Goal: Task Accomplishment & Management: Use online tool/utility

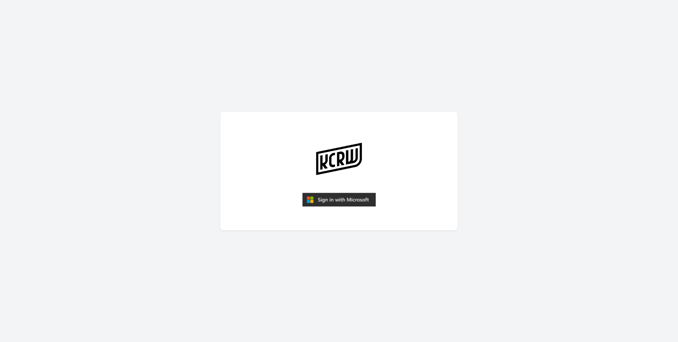
click at [367, 198] on img "submit" at bounding box center [338, 200] width 73 height 14
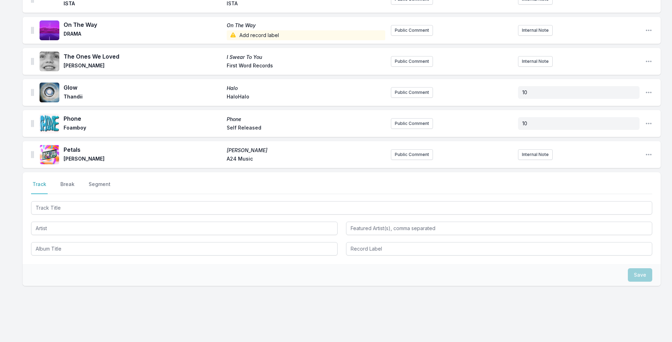
scroll to position [1366, 0]
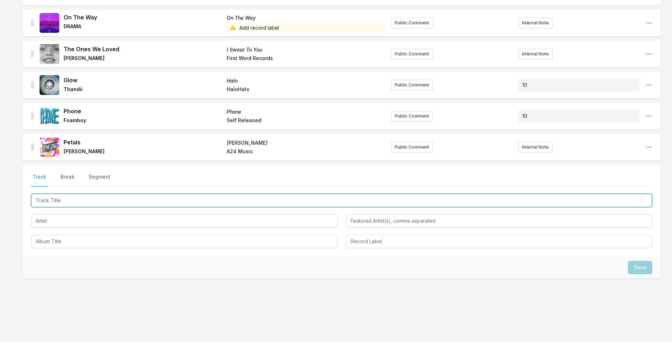
click at [183, 194] on input "Track Title" at bounding box center [342, 200] width 622 height 13
type input "Inspiration Information"
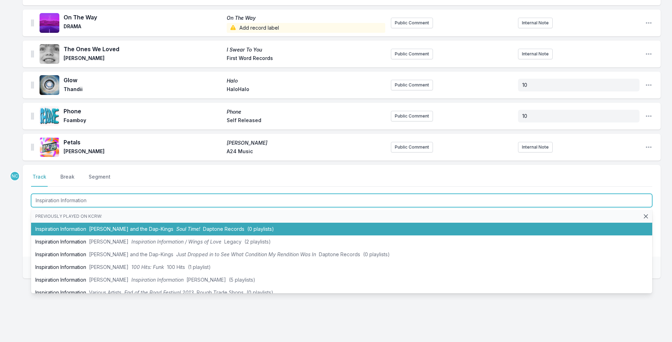
click at [184, 223] on li "Inspiration Information [PERSON_NAME] and the Dap‐Kings Soul Time! Daptone Reco…" at bounding box center [342, 229] width 622 height 13
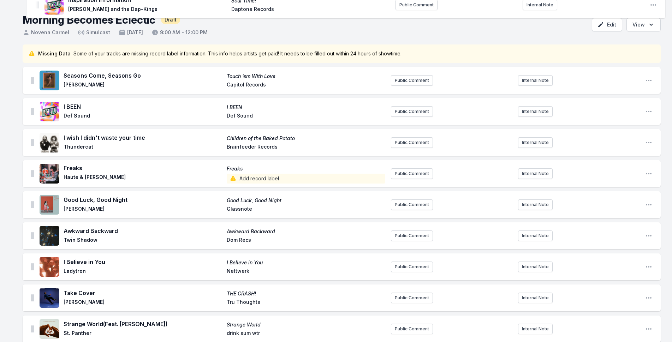
scroll to position [0, 0]
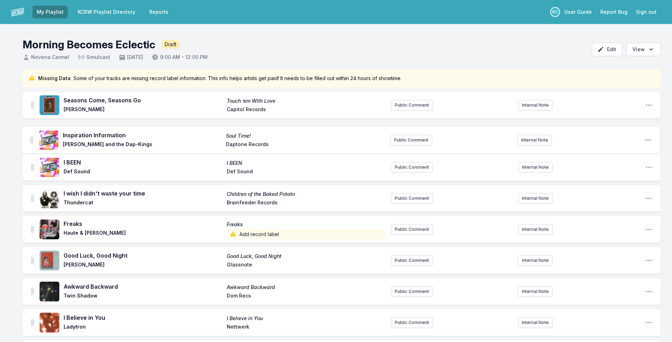
drag, startPoint x: 33, startPoint y: 142, endPoint x: 33, endPoint y: 133, distance: 9.5
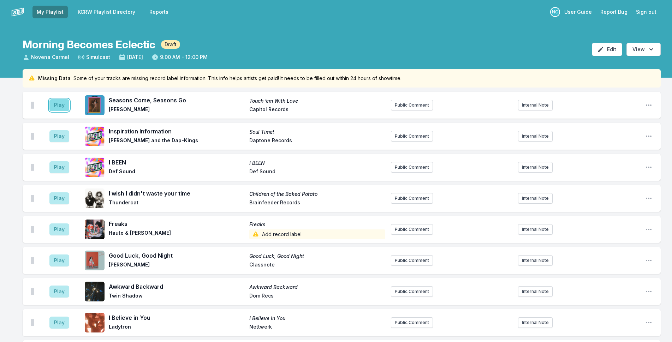
click at [61, 106] on button "Play" at bounding box center [59, 105] width 20 height 12
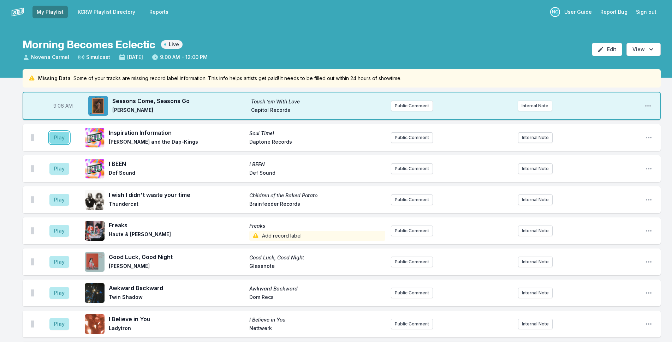
click at [58, 135] on button "Play" at bounding box center [59, 138] width 20 height 12
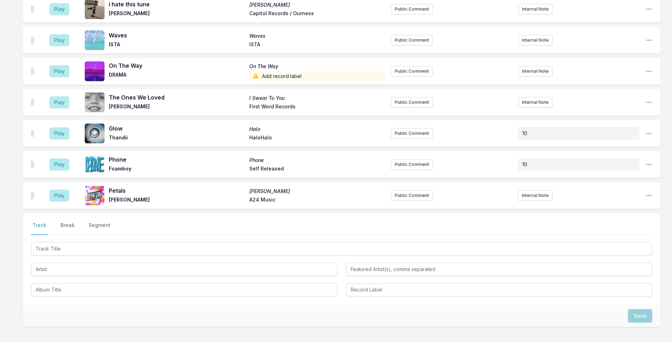
scroll to position [1404, 0]
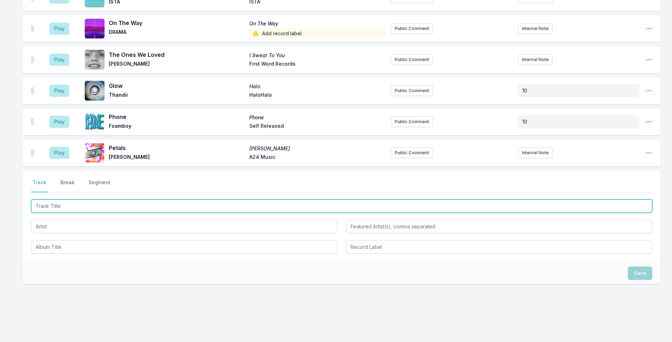
click at [165, 201] on input "Track Title" at bounding box center [342, 206] width 622 height 13
type input "1234"
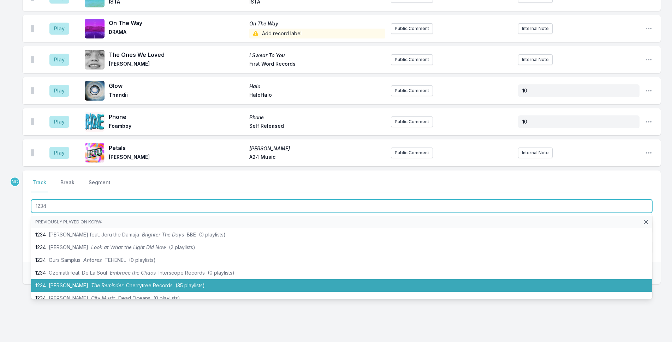
click at [126, 283] on span "Cherrytree Records" at bounding box center [149, 286] width 47 height 6
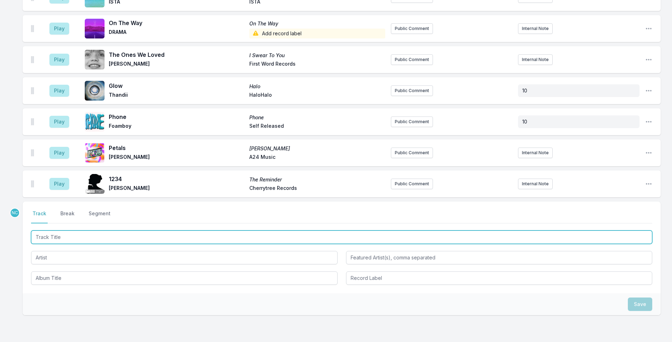
scroll to position [1435, 0]
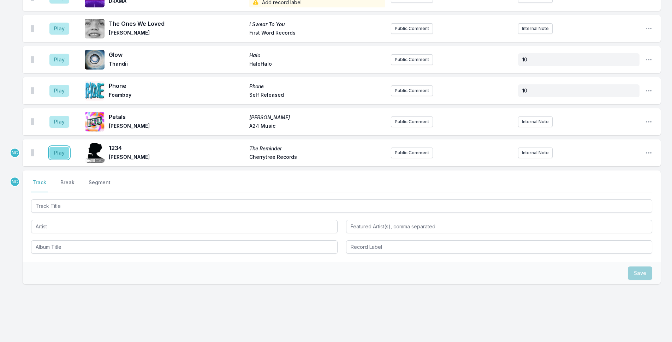
click at [59, 147] on button "Play" at bounding box center [59, 153] width 20 height 12
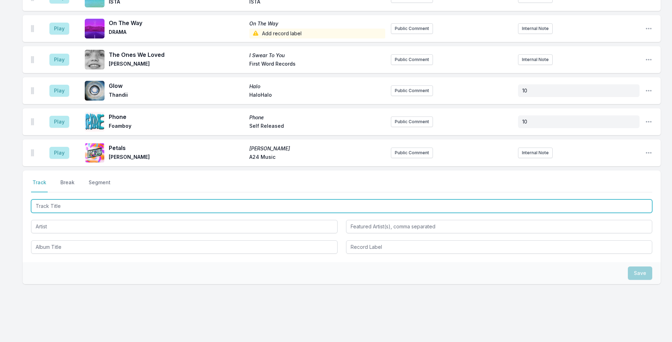
click at [134, 200] on input "Track Title" at bounding box center [342, 206] width 622 height 13
type input "Lovey Day (Studio Rio Version)"
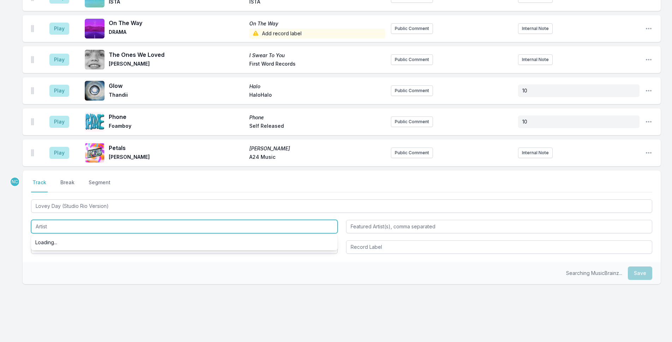
click at [153, 220] on input "Artist" at bounding box center [184, 226] width 307 height 13
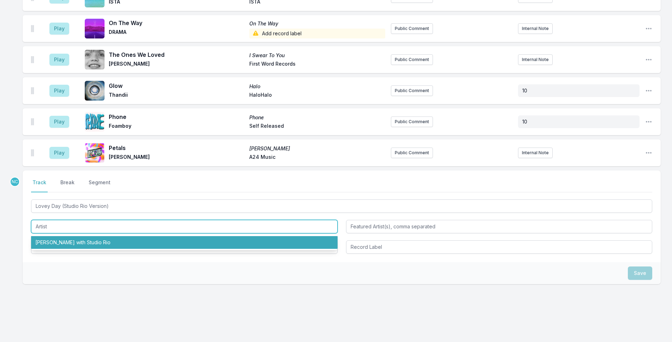
click at [147, 236] on li "[PERSON_NAME] with Studio Rio" at bounding box center [184, 242] width 307 height 13
type input "[PERSON_NAME] with Studio Rio"
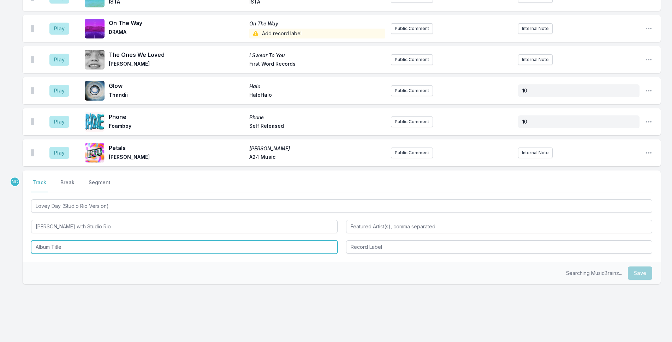
click at [147, 241] on input "Album Title" at bounding box center [184, 247] width 307 height 13
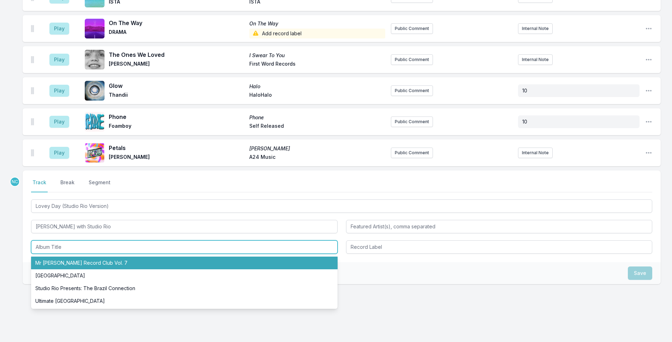
click at [147, 257] on li "Mr [PERSON_NAME] Record Club Vol. 7" at bounding box center [184, 263] width 307 height 13
type input "Mr [PERSON_NAME] Record Club Vol. 7"
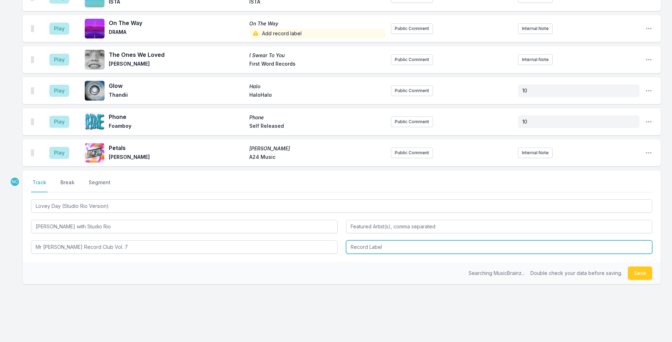
click at [375, 241] on input "Record Label" at bounding box center [499, 247] width 307 height 13
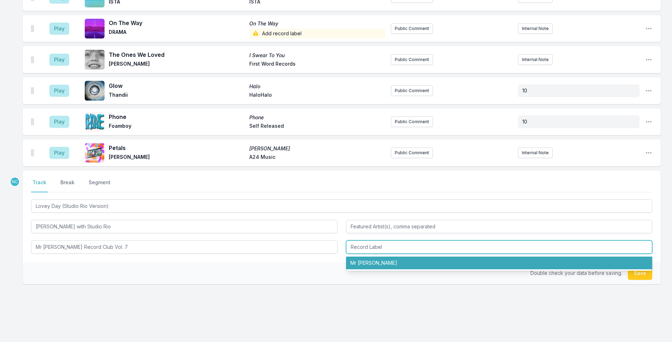
click at [385, 257] on li "Mr [PERSON_NAME]" at bounding box center [499, 263] width 307 height 13
type input "Mr [PERSON_NAME]"
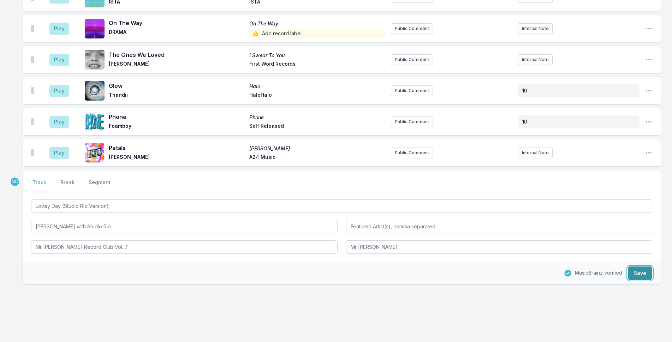
click at [649, 267] on button "Save" at bounding box center [640, 273] width 24 height 13
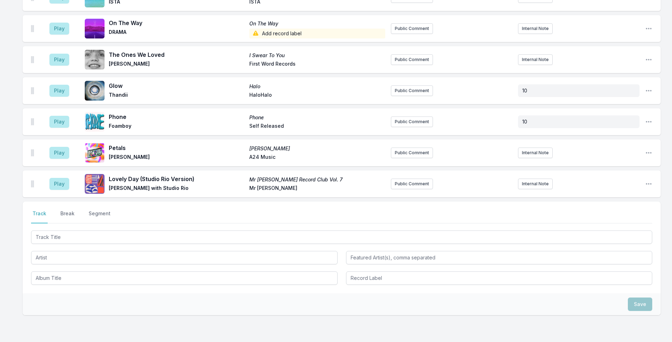
scroll to position [1466, 0]
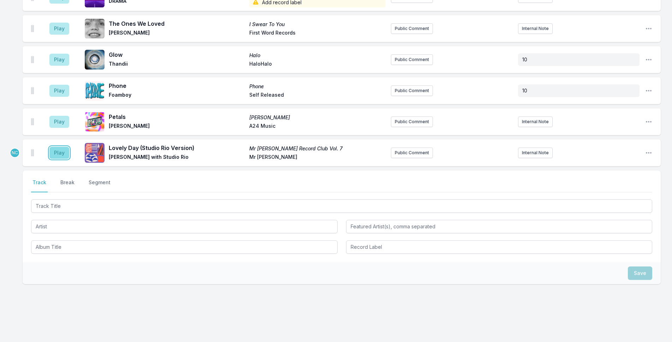
click at [66, 147] on button "Play" at bounding box center [59, 153] width 20 height 12
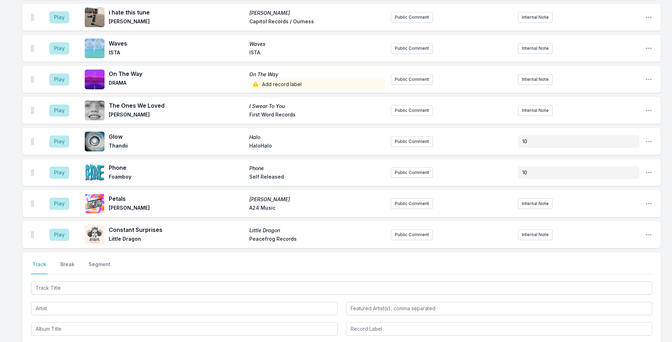
scroll to position [1497, 0]
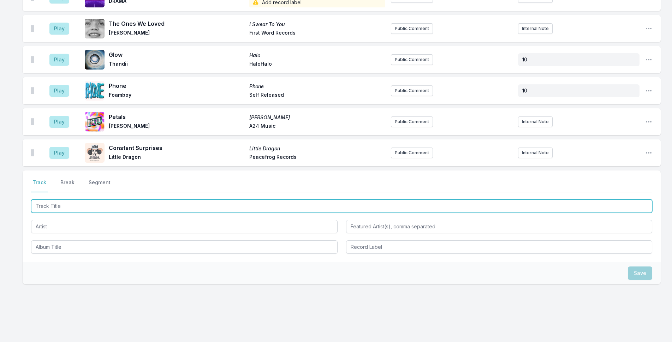
click at [109, 200] on input "Track Title" at bounding box center [342, 206] width 622 height 13
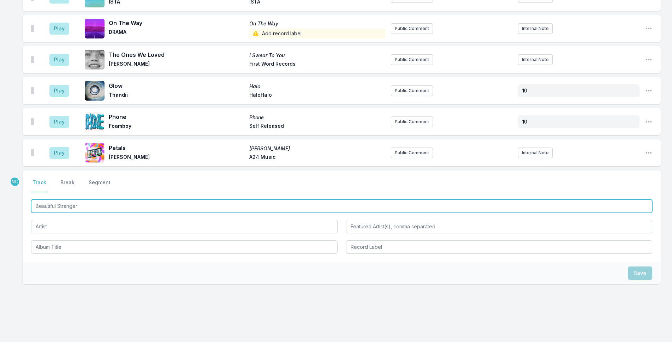
type input "Beautiful Strangers"
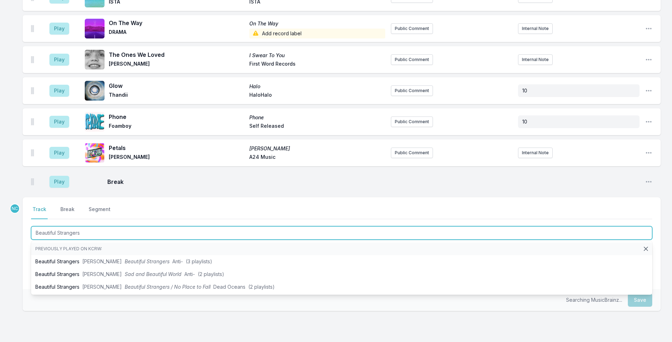
scroll to position [1524, 0]
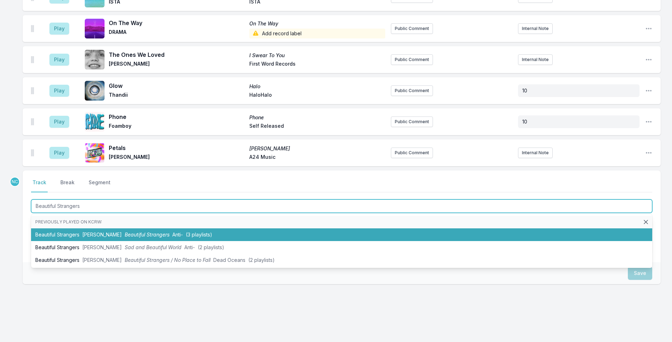
click at [258, 229] on li "Beautiful Strangers [PERSON_NAME] Beautiful Strangers Anti‐ (3 playlists)" at bounding box center [342, 235] width 622 height 13
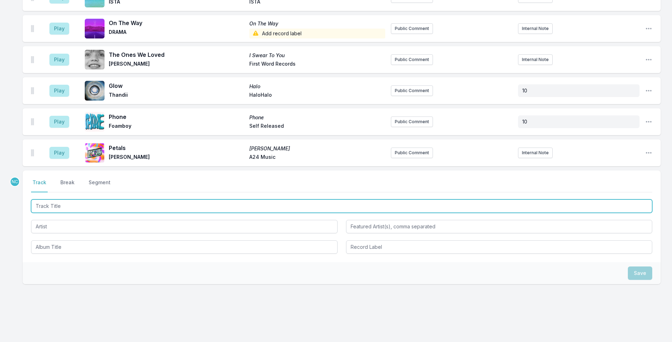
scroll to position [1555, 0]
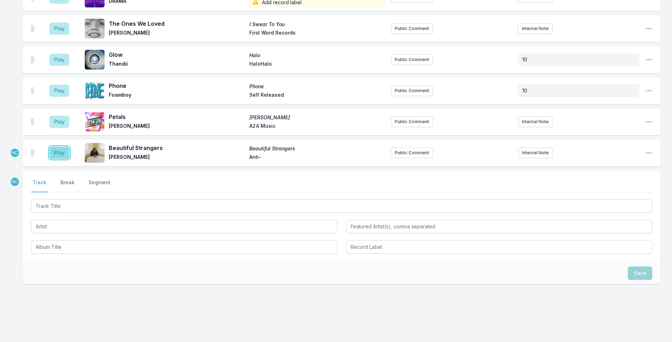
click at [61, 147] on button "Play" at bounding box center [59, 153] width 20 height 12
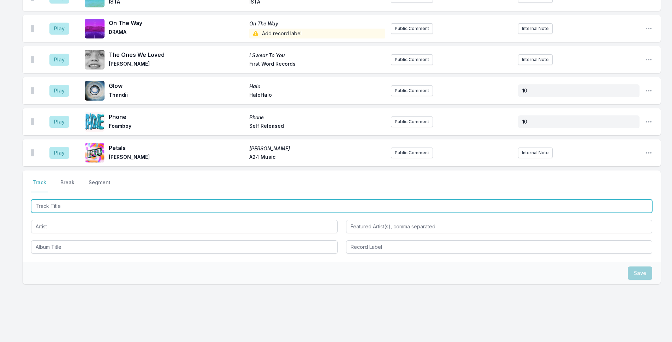
drag, startPoint x: 194, startPoint y: 196, endPoint x: 249, endPoint y: 192, distance: 54.9
click at [196, 200] on input "Track Title" at bounding box center [342, 206] width 622 height 13
type input "Don't Let Me Down Again"
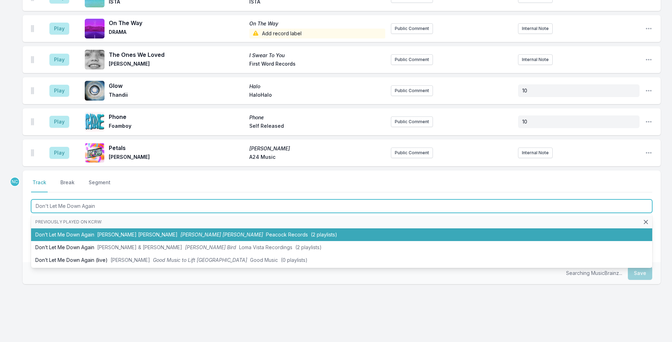
click at [150, 229] on li "Don’t Let Me Down Again [PERSON_NAME] [PERSON_NAME] [PERSON_NAME] [PERSON_NAME]…" at bounding box center [342, 235] width 622 height 13
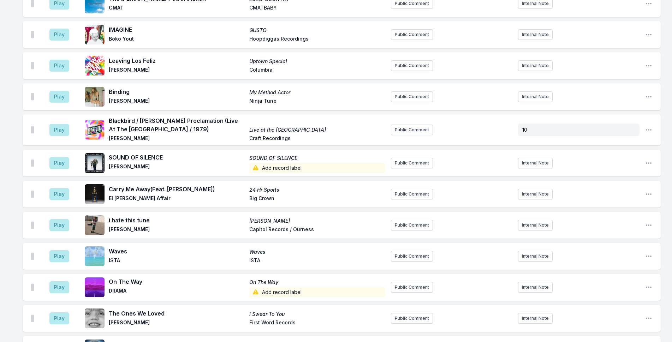
scroll to position [1449, 0]
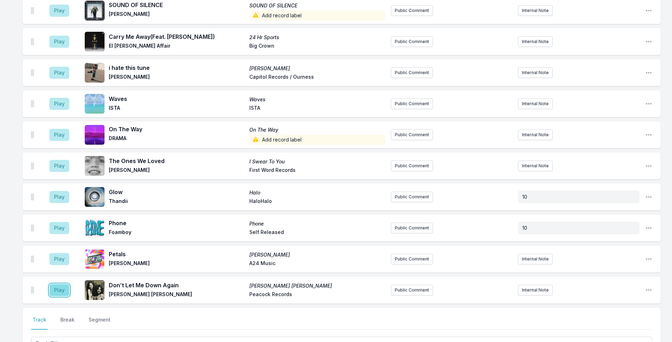
click at [63, 284] on button "Play" at bounding box center [59, 290] width 20 height 12
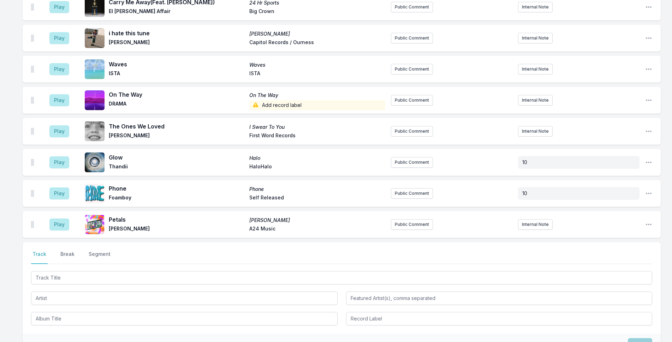
scroll to position [1586, 0]
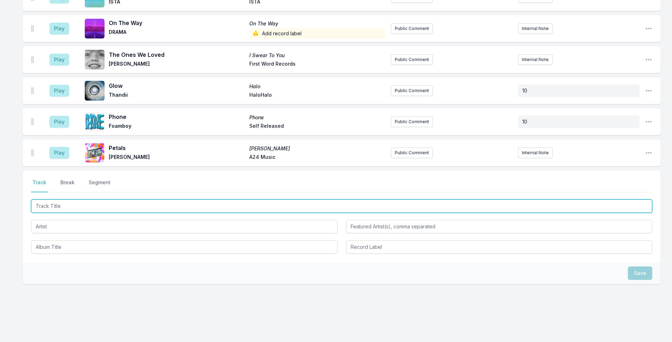
click at [97, 200] on input "Track Title" at bounding box center [342, 206] width 622 height 13
type input "G"
type input "Halumi"
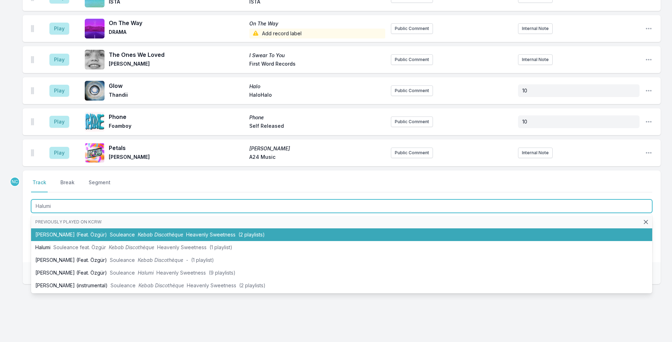
click at [186, 232] on span "Heavenly Sweetness" at bounding box center [210, 235] width 49 height 6
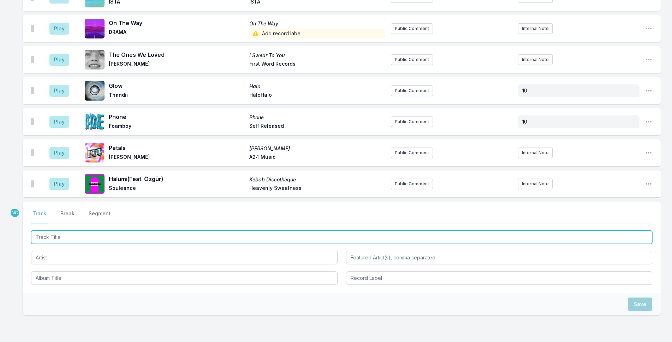
scroll to position [1617, 0]
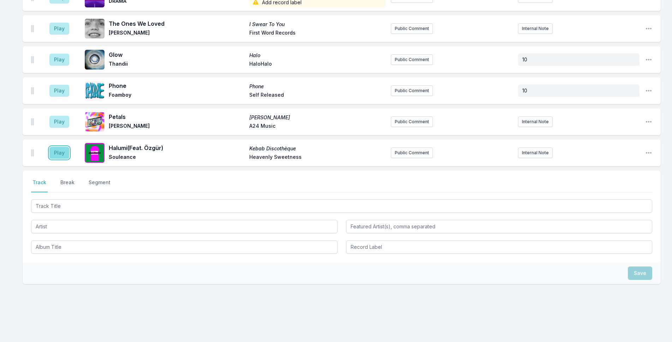
click at [53, 147] on button "Play" at bounding box center [59, 153] width 20 height 12
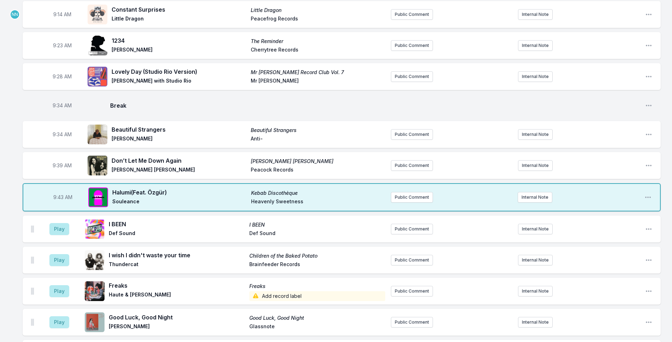
scroll to position [247, 0]
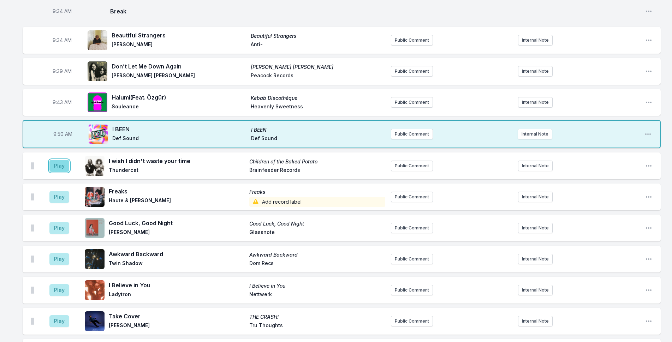
click at [61, 161] on button "Play" at bounding box center [59, 166] width 20 height 12
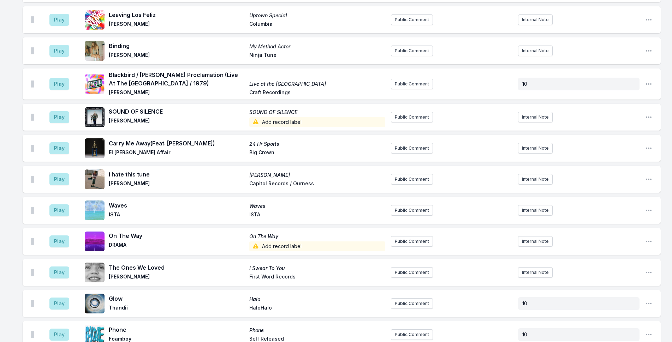
scroll to position [1617, 0]
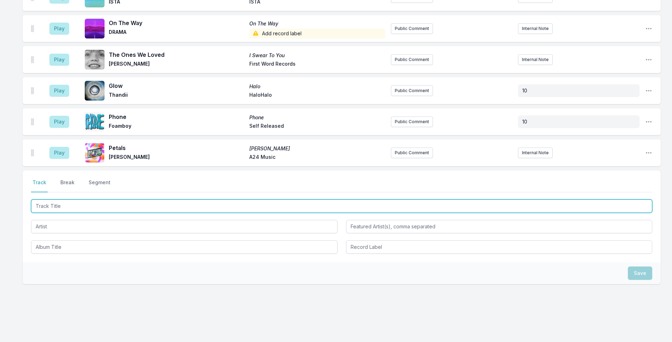
drag, startPoint x: 145, startPoint y: 200, endPoint x: 409, endPoint y: 161, distance: 267.4
click at [145, 200] on input "Track Title" at bounding box center [342, 206] width 622 height 13
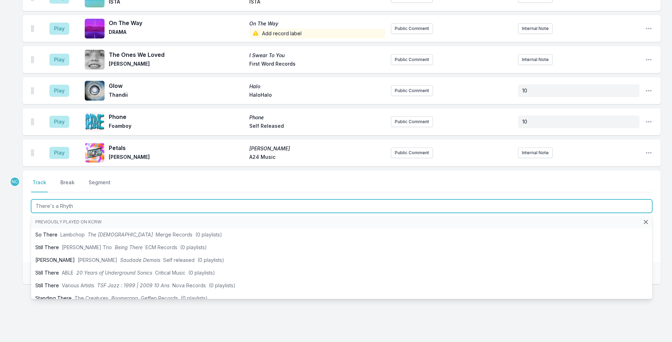
type input "There's a Rhythm"
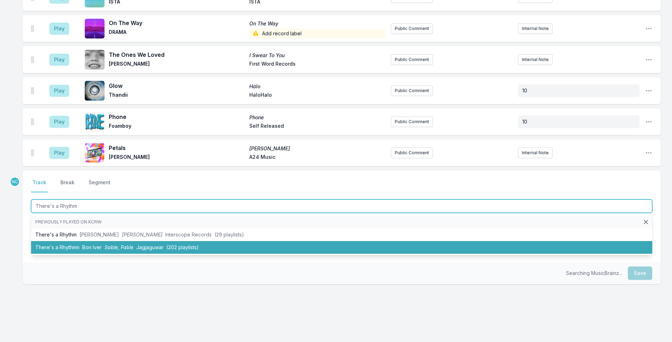
click at [166, 241] on li "There's a Rhythmn Bon [PERSON_NAME], Fable Jagjaguwar (202 playlists)" at bounding box center [342, 247] width 622 height 13
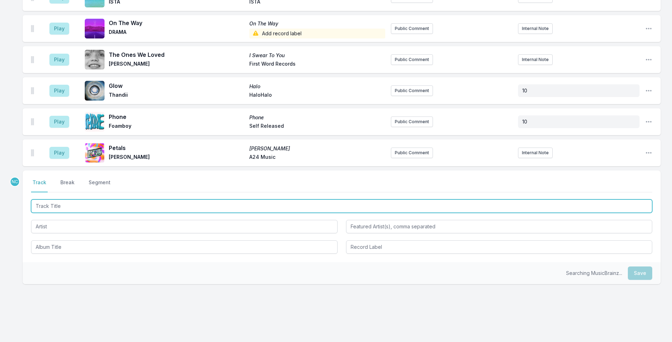
scroll to position [1648, 0]
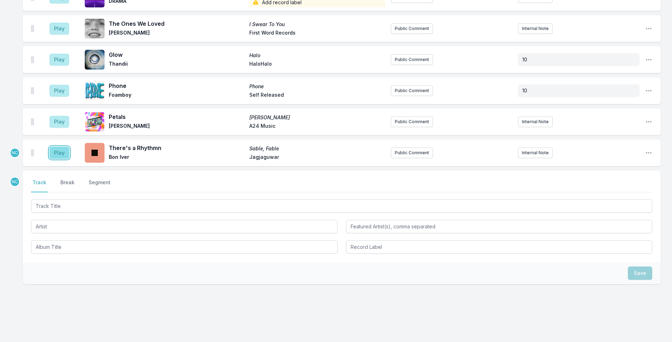
click at [56, 147] on button "Play" at bounding box center [59, 153] width 20 height 12
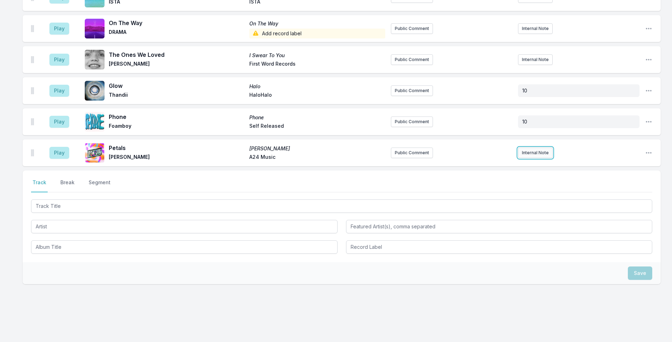
click at [541, 148] on button "Internal Note" at bounding box center [535, 153] width 35 height 11
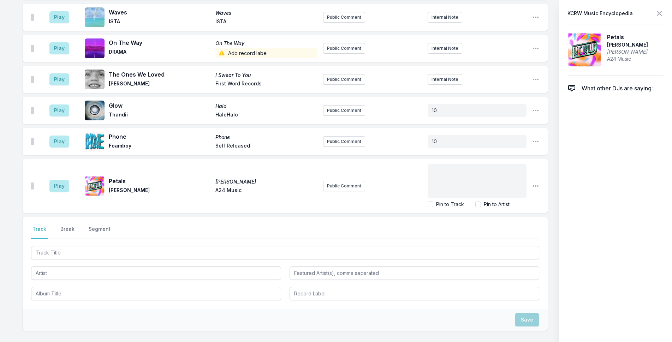
scroll to position [1675, 0]
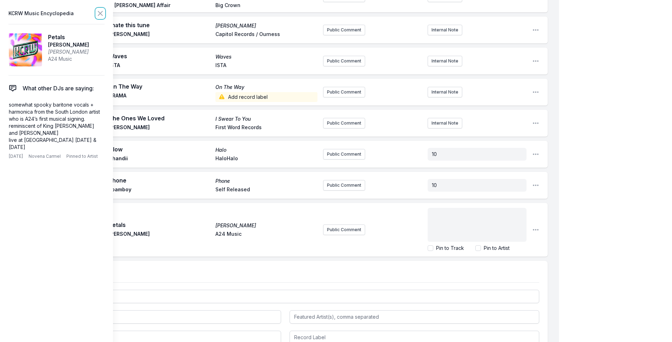
click at [98, 12] on icon at bounding box center [100, 13] width 8 height 8
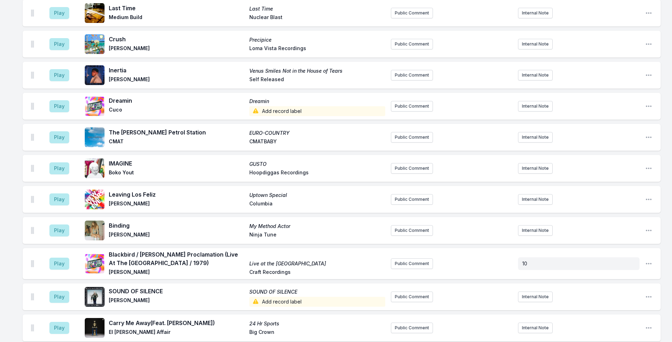
scroll to position [1295, 0]
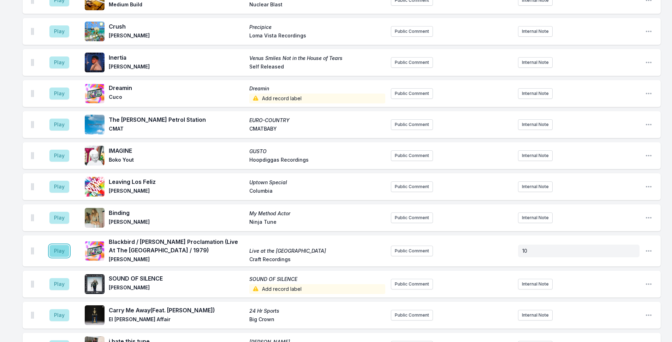
click at [60, 245] on button "Play" at bounding box center [59, 251] width 20 height 12
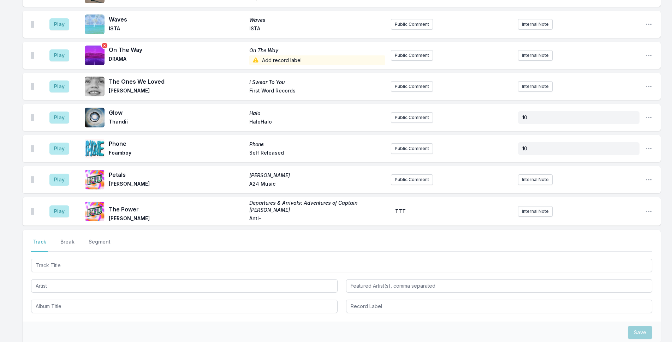
scroll to position [1777, 0]
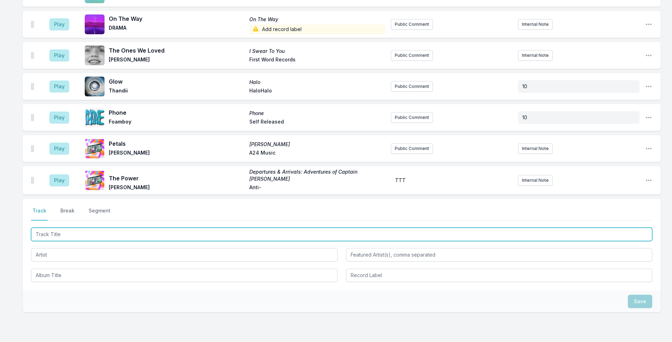
drag, startPoint x: 78, startPoint y: 224, endPoint x: 147, endPoint y: 220, distance: 69.4
click at [78, 228] on input "Track Title" at bounding box center [342, 234] width 622 height 13
type input "Some Folks"
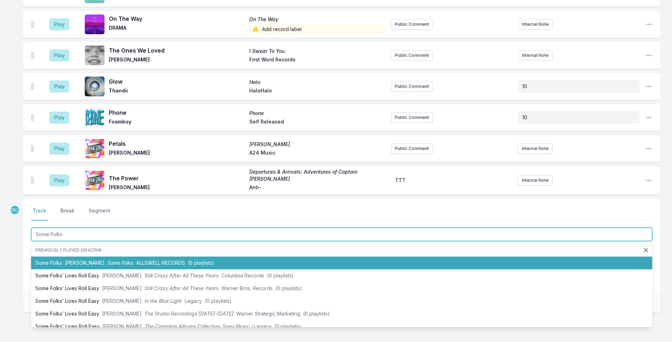
click at [84, 260] on span "[PERSON_NAME]" at bounding box center [85, 263] width 40 height 6
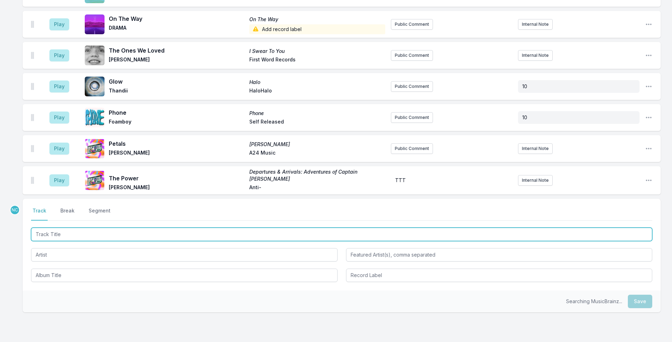
scroll to position [1808, 0]
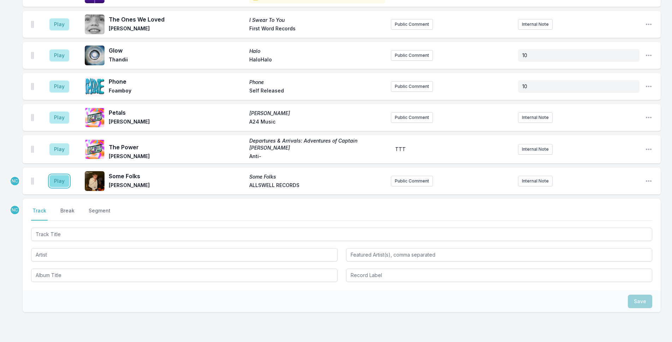
click at [64, 175] on button "Play" at bounding box center [59, 181] width 20 height 12
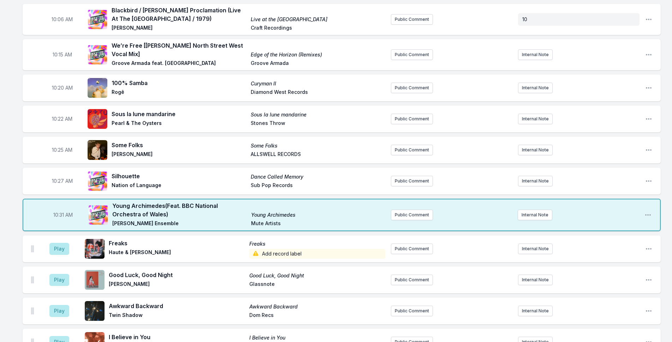
scroll to position [465, 0]
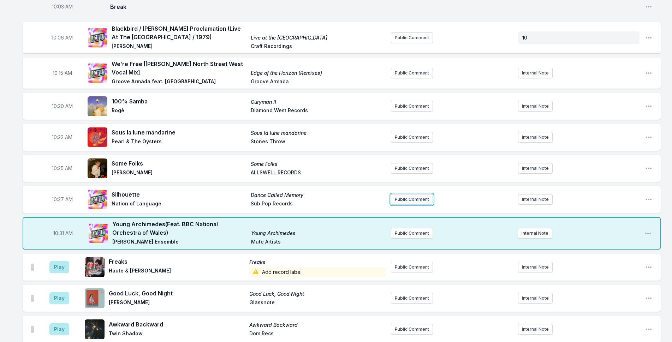
click at [410, 200] on button "Public Comment" at bounding box center [412, 199] width 42 height 11
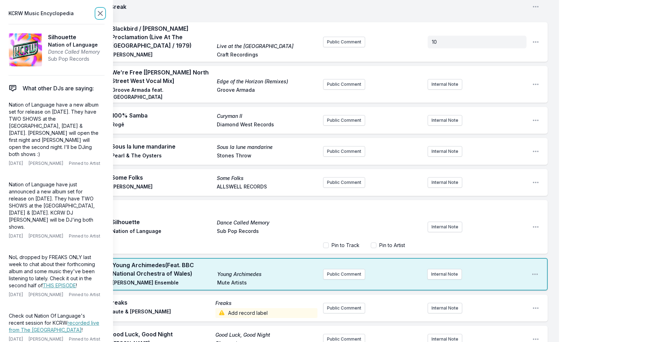
click at [98, 10] on icon at bounding box center [100, 13] width 8 height 8
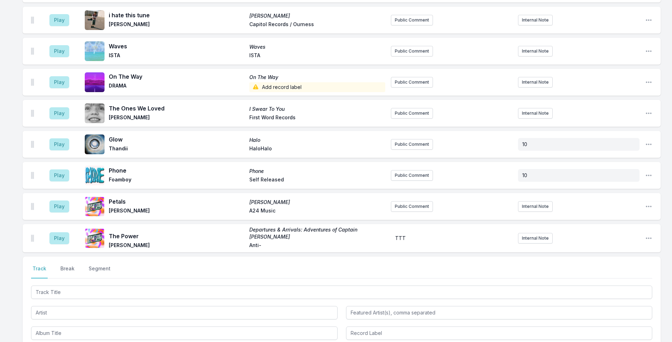
scroll to position [1928, 0]
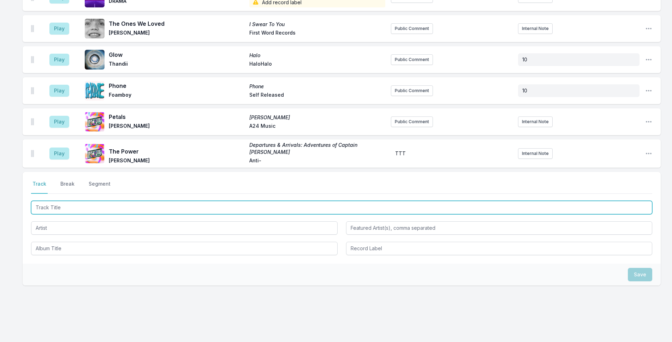
click at [154, 201] on input "Track Title" at bounding box center [342, 207] width 622 height 13
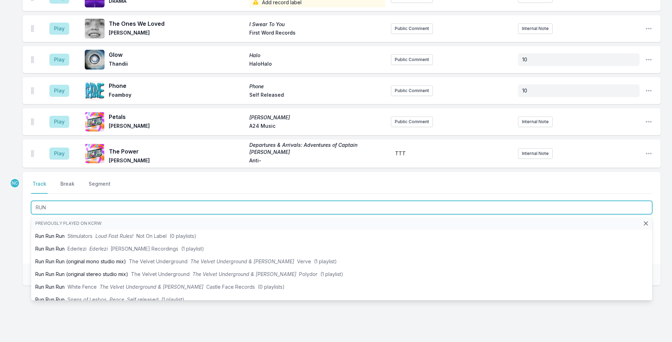
type input "RUN"
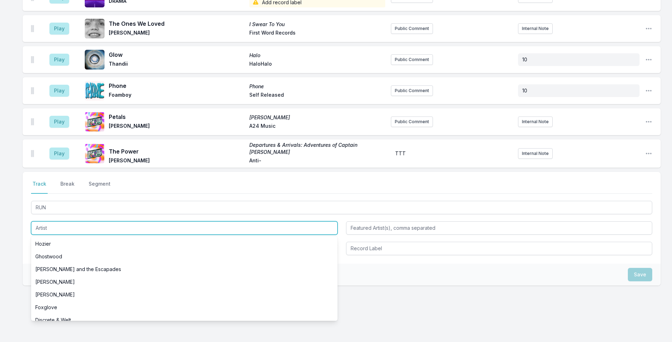
click at [86, 222] on input "Artist" at bounding box center [184, 228] width 307 height 13
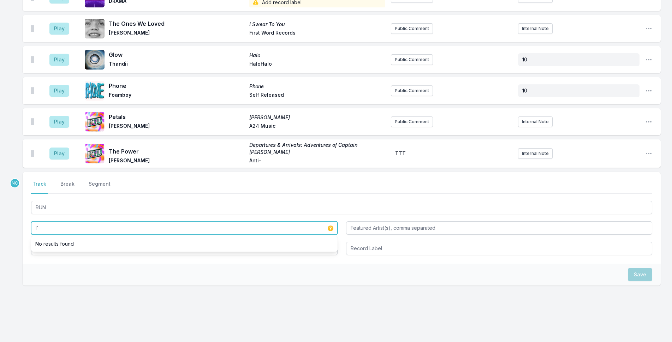
type input "l"
type input "L'Eclair"
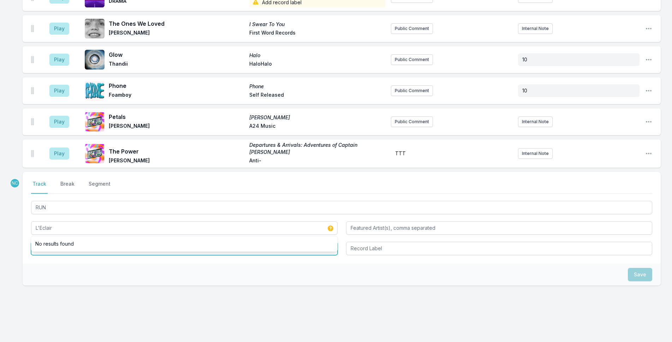
click at [86, 242] on input "Album Title" at bounding box center [184, 248] width 307 height 13
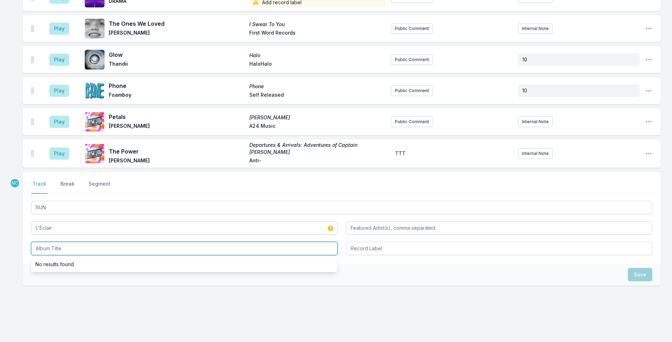
click at [86, 242] on input "Album Title" at bounding box center [184, 248] width 307 height 13
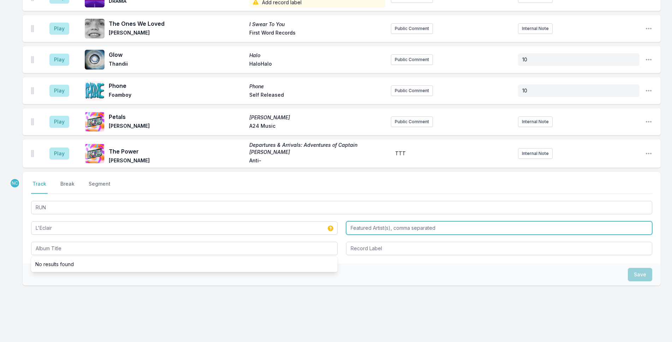
click at [446, 222] on input "Featured Artist(s), comma separated" at bounding box center [499, 228] width 307 height 13
type input "Gelli Haha"
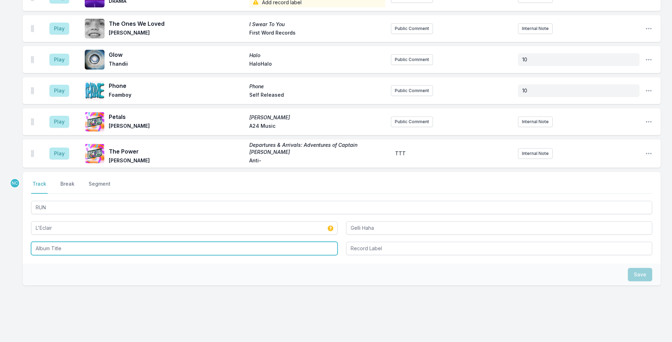
click at [255, 242] on input "Album Title" at bounding box center [184, 248] width 307 height 13
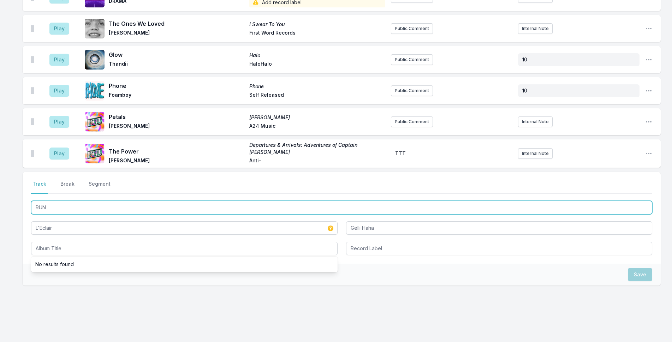
click at [181, 201] on input "RUN" at bounding box center [342, 207] width 622 height 13
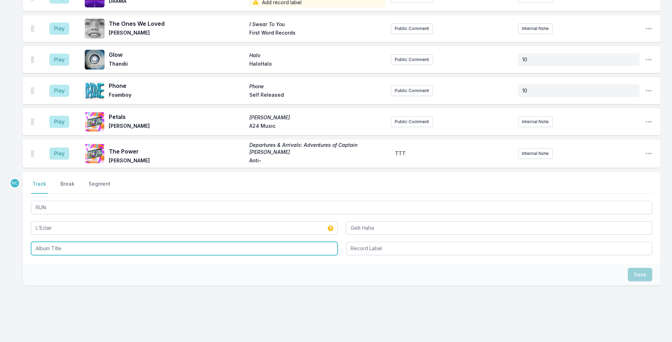
click at [205, 242] on input "Album Title" at bounding box center [184, 248] width 307 height 13
paste input "RUN"
type input "RUN"
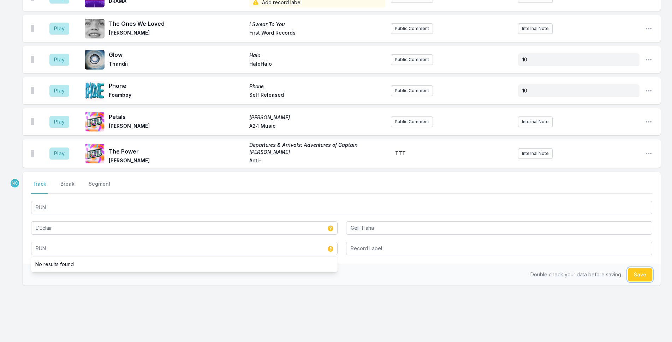
click at [641, 269] on button "Save" at bounding box center [640, 274] width 24 height 13
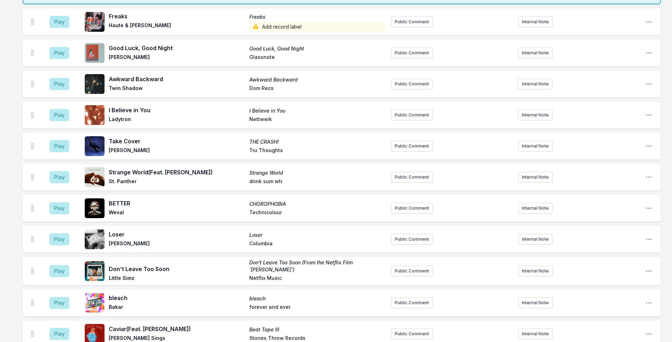
scroll to position [883, 0]
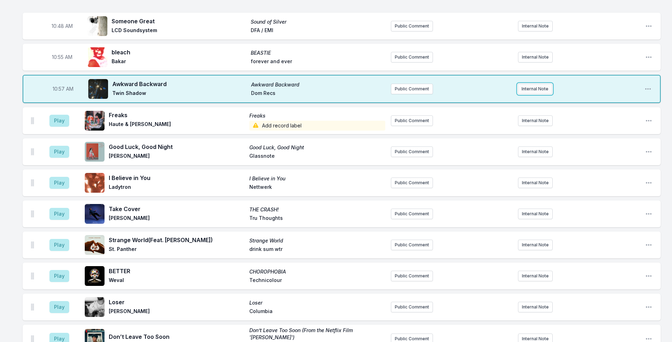
click at [526, 87] on button "Internal Note" at bounding box center [535, 89] width 35 height 11
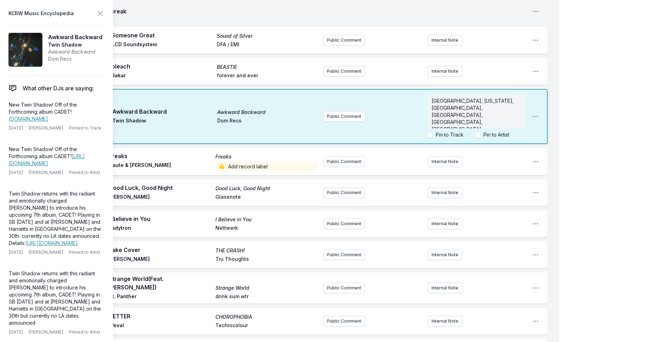
scroll to position [7, 0]
click at [98, 11] on icon at bounding box center [100, 13] width 8 height 8
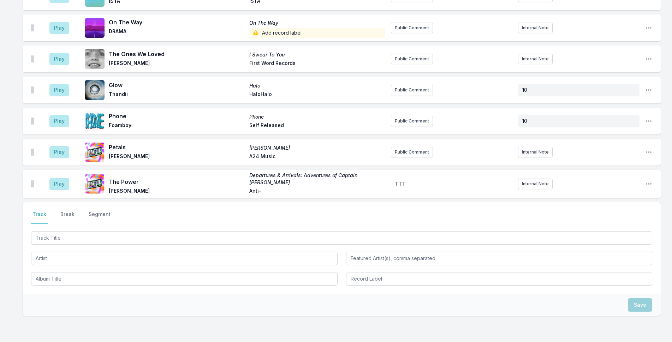
scroll to position [2188, 0]
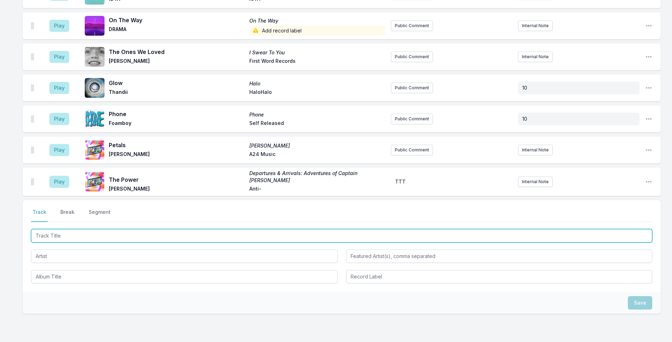
click at [196, 229] on input "Track Title" at bounding box center [342, 235] width 622 height 13
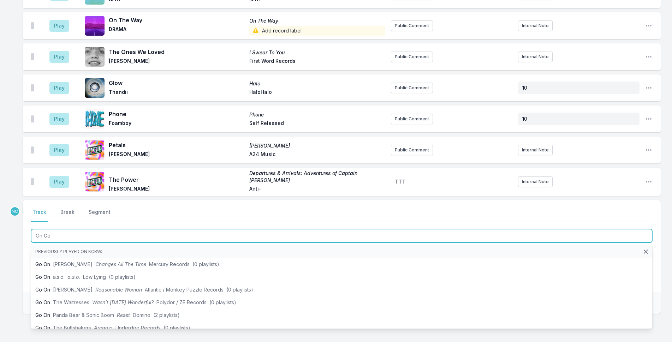
type input "On [DEMOGRAPHIC_DATA]"
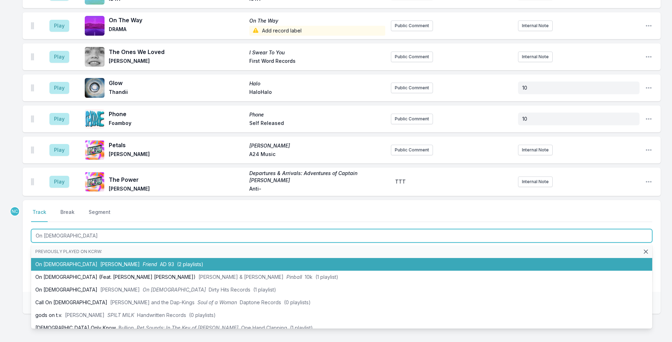
click at [177, 258] on li "On God [PERSON_NAME] Friend AD 93 (2 playlists)" at bounding box center [342, 264] width 622 height 13
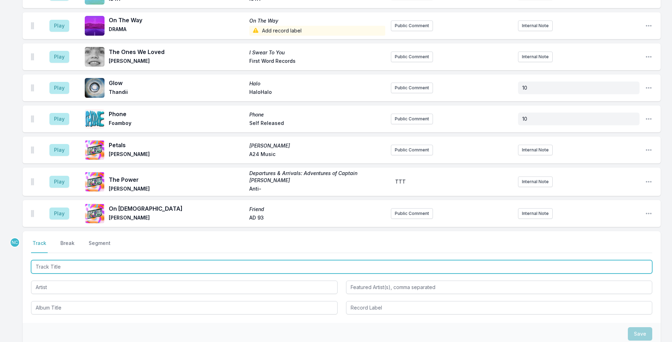
scroll to position [2219, 0]
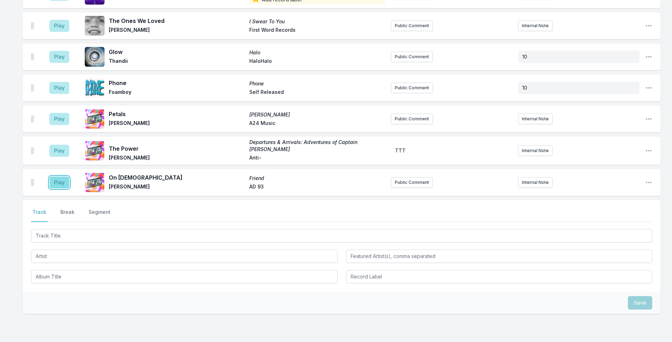
click at [55, 177] on button "Play" at bounding box center [59, 183] width 20 height 12
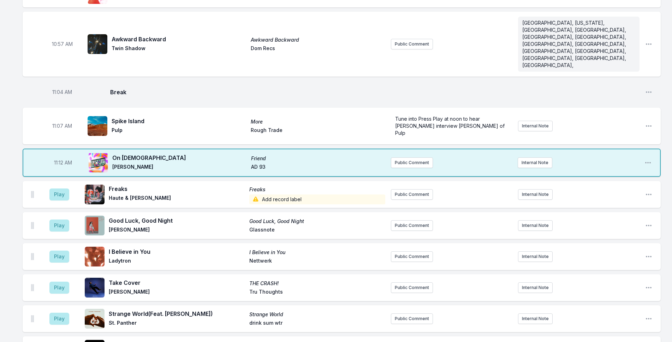
scroll to position [947, 0]
click at [407, 157] on button "Public Comment" at bounding box center [412, 162] width 42 height 11
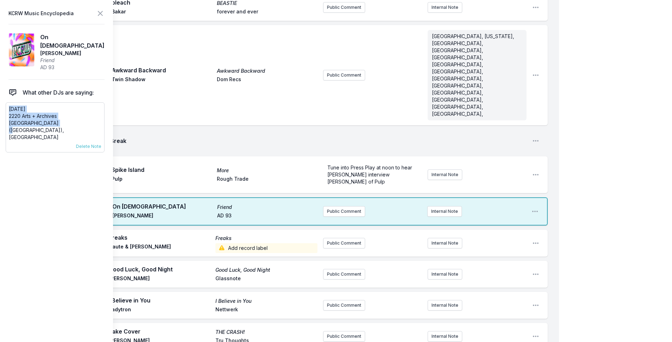
drag, startPoint x: 65, startPoint y: 117, endPoint x: 6, endPoint y: 107, distance: 60.2
click at [6, 107] on div "[DATE] Arts + Archives [GEOGRAPHIC_DATA] ([GEOGRAPHIC_DATA]), [GEOGRAPHIC_DATA]…" at bounding box center [55, 127] width 99 height 50
copy div "[DATE] Arts + Archives [GEOGRAPHIC_DATA] ([GEOGRAPHIC_DATA]), [GEOGRAPHIC_DATA]"
click at [347, 206] on button "Public Comment" at bounding box center [344, 211] width 42 height 11
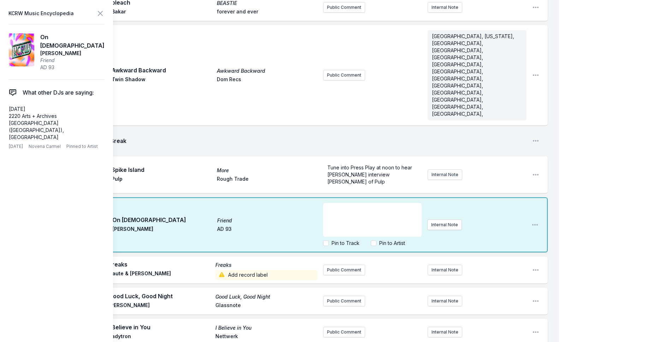
scroll to position [7, 0]
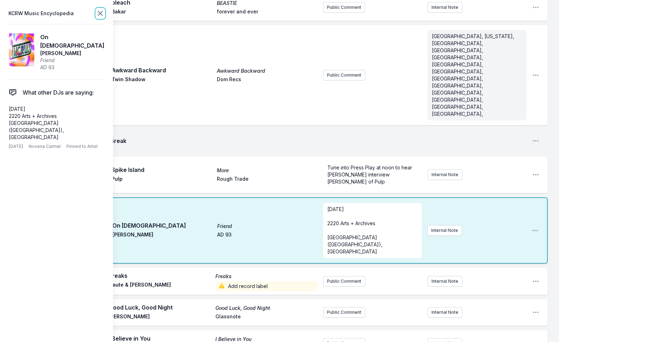
click at [104, 13] on icon at bounding box center [100, 13] width 8 height 8
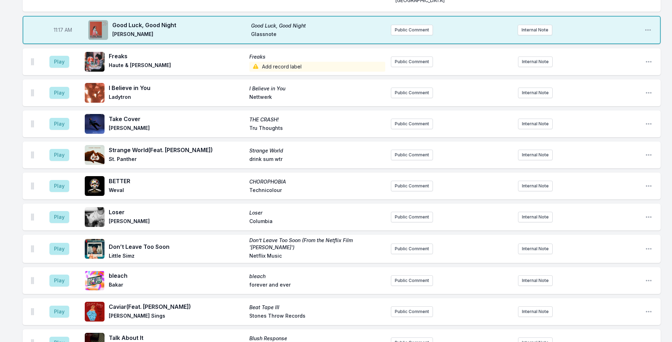
scroll to position [1230, 0]
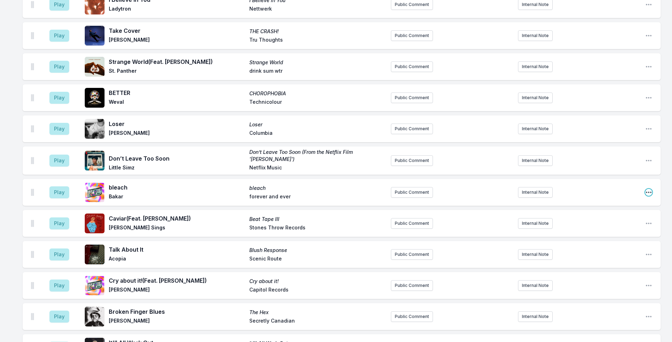
click at [651, 189] on icon "Open playlist item options" at bounding box center [649, 192] width 7 height 7
click at [623, 226] on button "Delete Entry" at bounding box center [612, 232] width 79 height 13
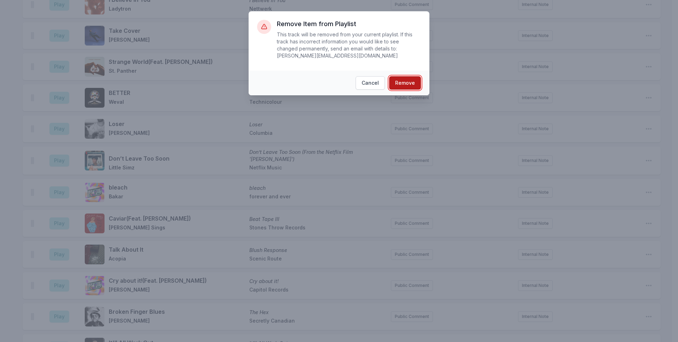
click at [414, 77] on button "Remove" at bounding box center [405, 82] width 32 height 13
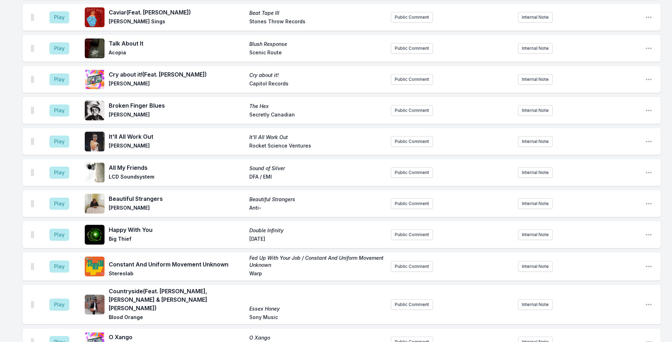
scroll to position [1407, 0]
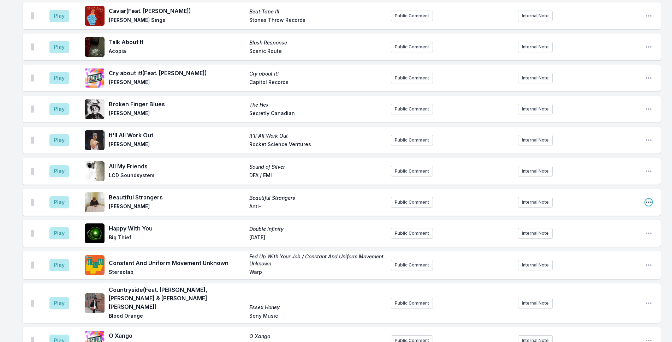
click at [647, 199] on icon "Open playlist item options" at bounding box center [649, 202] width 7 height 7
click at [594, 236] on button "Delete Entry" at bounding box center [612, 242] width 79 height 13
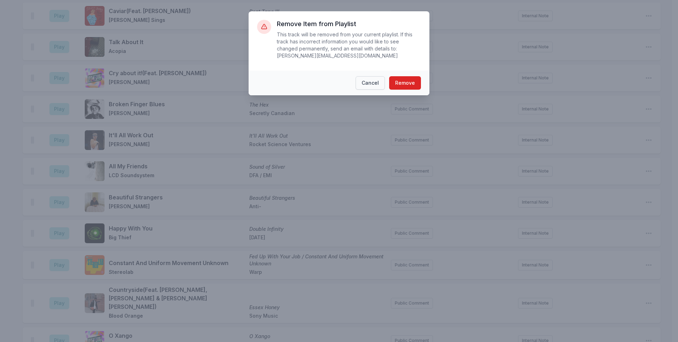
click at [379, 77] on button "Cancel" at bounding box center [370, 82] width 29 height 13
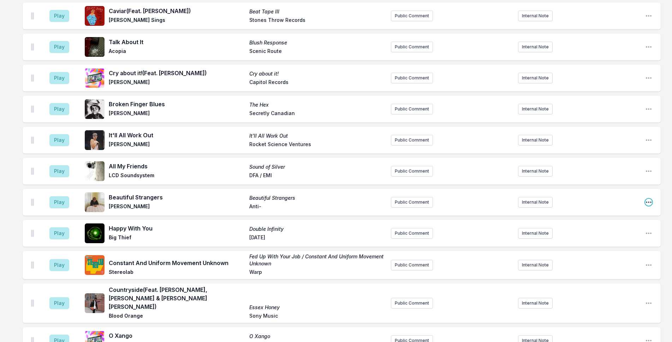
click at [651, 199] on icon "Open playlist item options" at bounding box center [649, 202] width 7 height 7
click at [632, 236] on button "Delete Entry" at bounding box center [612, 242] width 79 height 13
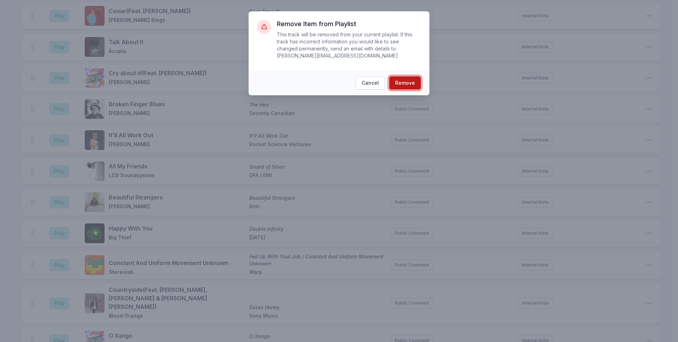
click at [397, 77] on button "Remove" at bounding box center [405, 82] width 32 height 13
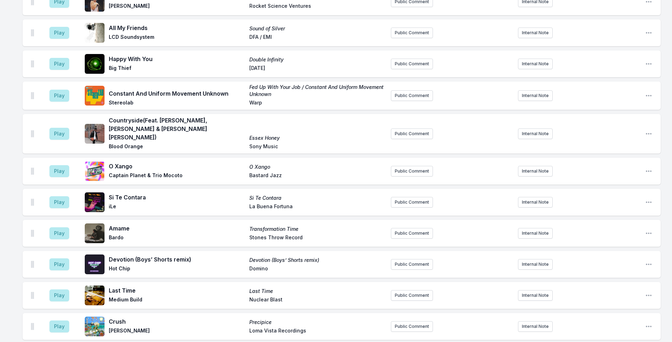
scroll to position [1510, 0]
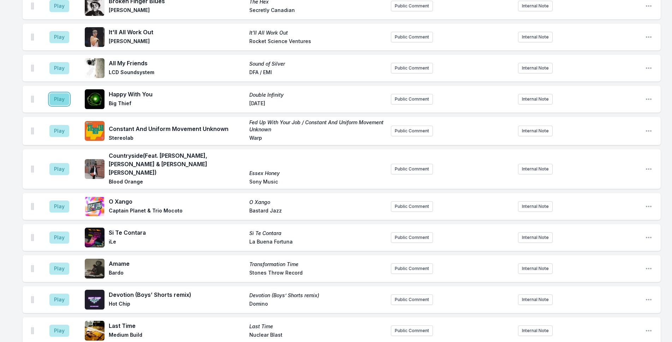
click at [64, 93] on button "Play" at bounding box center [59, 99] width 20 height 12
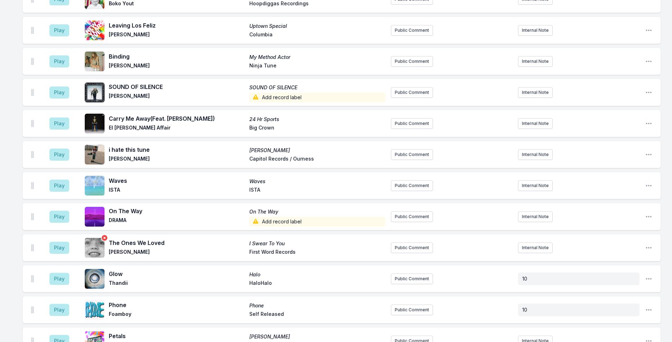
scroll to position [1969, 0]
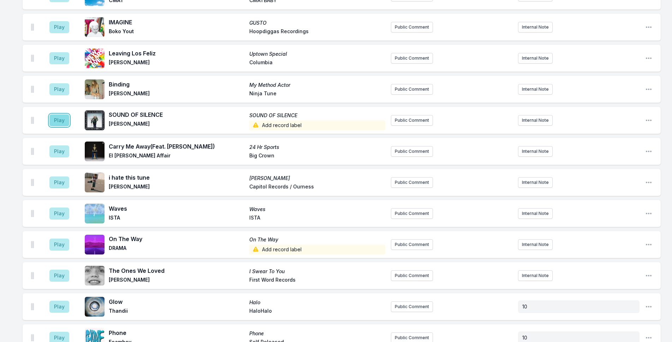
click at [58, 114] on button "Play" at bounding box center [59, 120] width 20 height 12
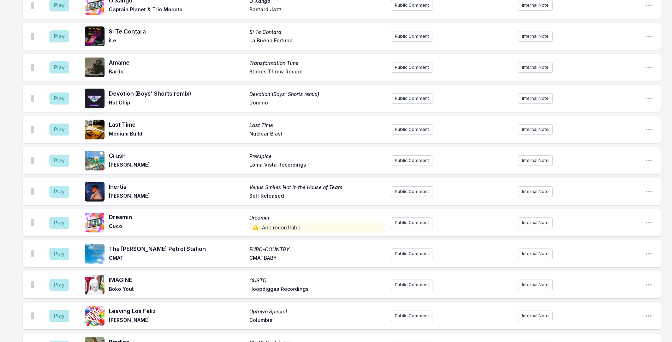
scroll to position [2173, 0]
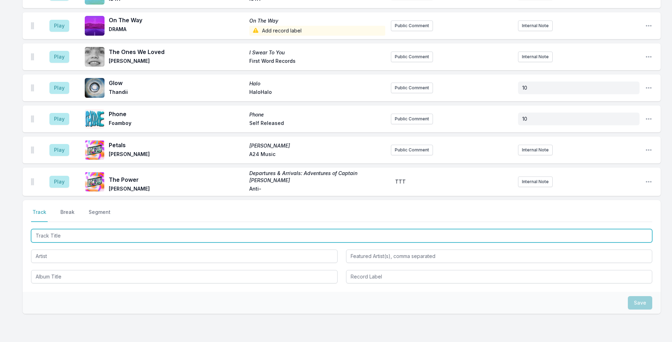
click at [180, 229] on input "Track Title" at bounding box center [342, 235] width 622 height 13
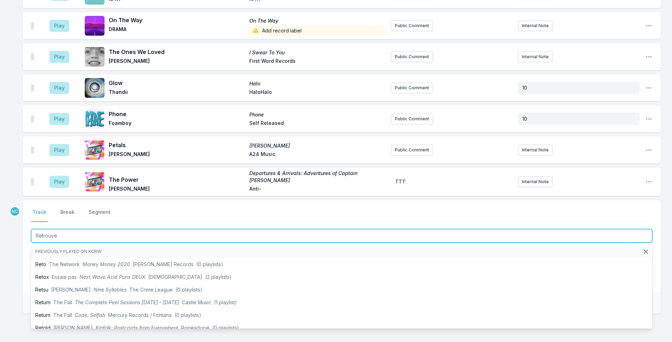
type input "Retrouver"
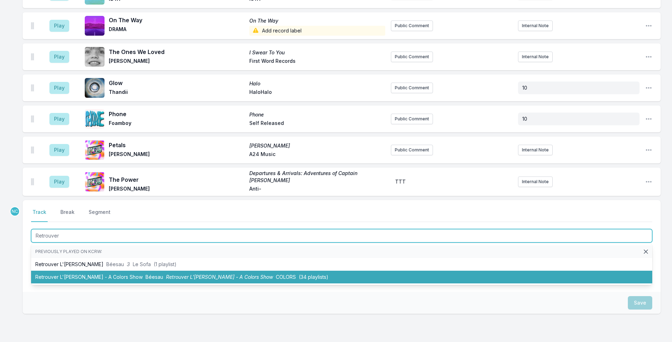
click at [180, 274] on span "Retrouver L'[PERSON_NAME] - A Colors Show" at bounding box center [219, 277] width 107 height 6
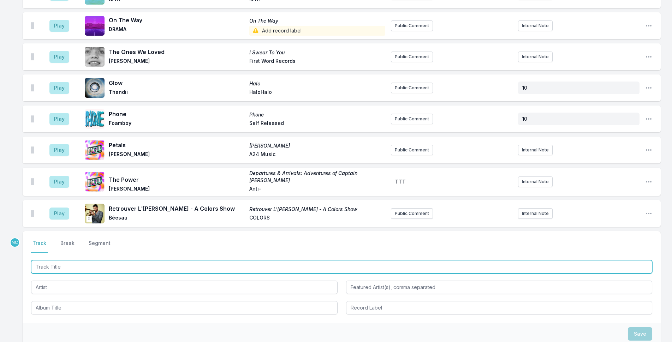
scroll to position [2204, 0]
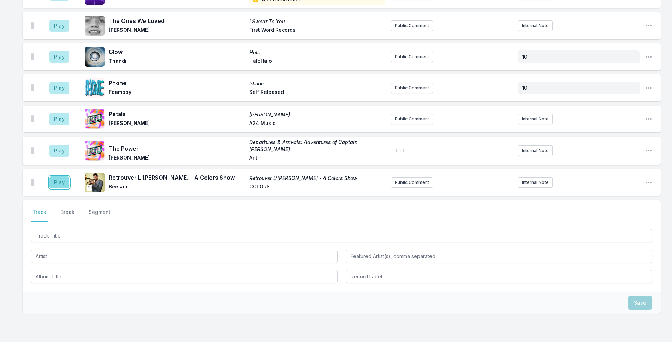
click at [63, 177] on button "Play" at bounding box center [59, 183] width 20 height 12
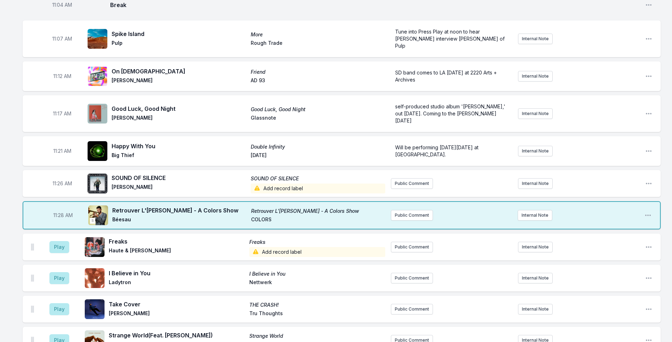
scroll to position [1038, 0]
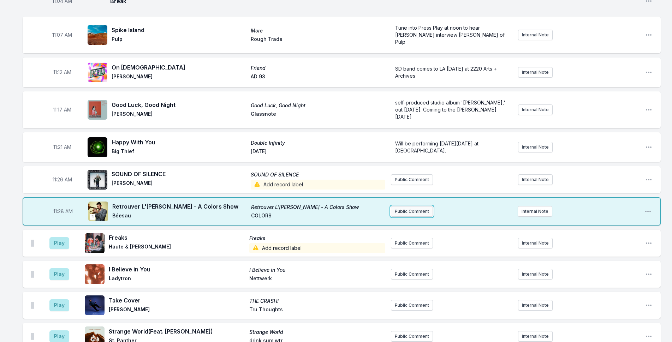
click at [415, 206] on button "Public Comment" at bounding box center [412, 211] width 42 height 11
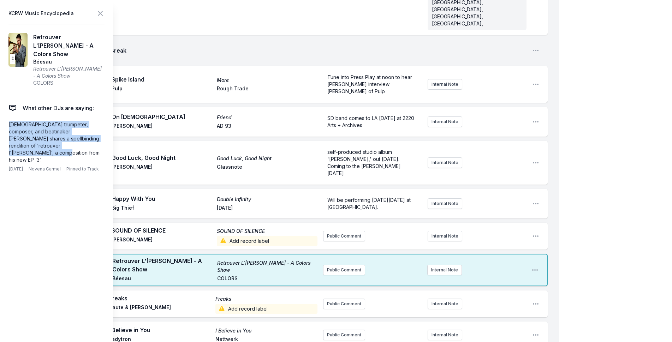
click at [3, 117] on aside "KCRW Music Encyclopedia Retrouver L'[PERSON_NAME] - A Colors Show Béesau Retrou…" at bounding box center [56, 171] width 113 height 342
click at [348, 265] on button "Public Comment" at bounding box center [344, 270] width 42 height 11
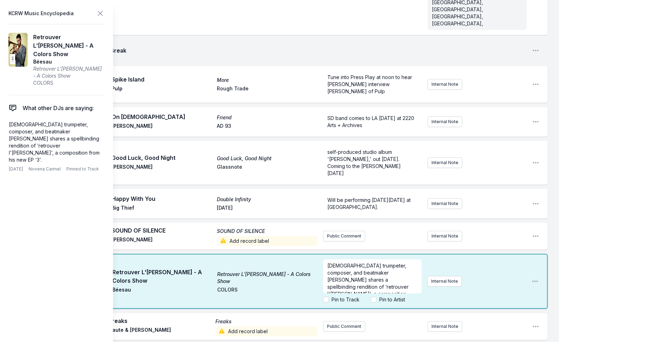
scroll to position [7, 0]
click at [404, 256] on span "[DEMOGRAPHIC_DATA] trumpeter, composer, and beatmaker [PERSON_NAME] shares a sp…" at bounding box center [369, 276] width 83 height 41
click at [595, 108] on div "My Playlist KCRW Playlist Directory Reports NC NN User Guide Report Bug Sign ou…" at bounding box center [336, 302] width 672 height 2681
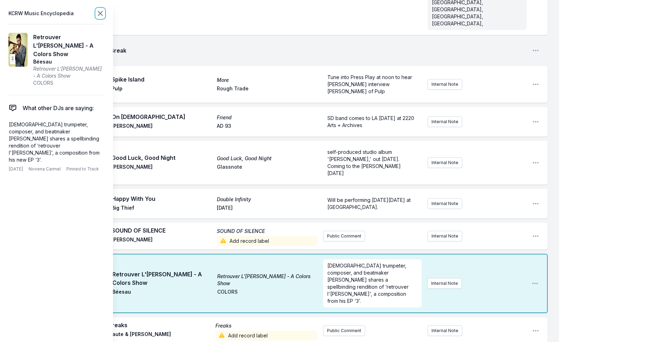
click at [103, 11] on icon at bounding box center [100, 13] width 8 height 8
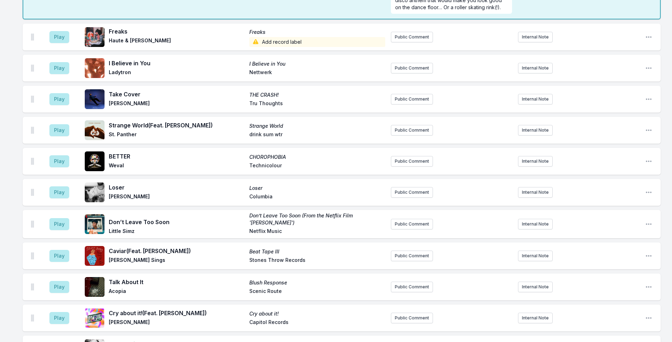
scroll to position [1378, 0]
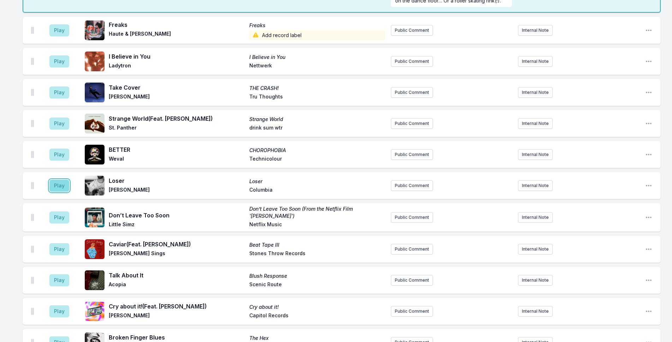
click at [61, 180] on button "Play" at bounding box center [59, 186] width 20 height 12
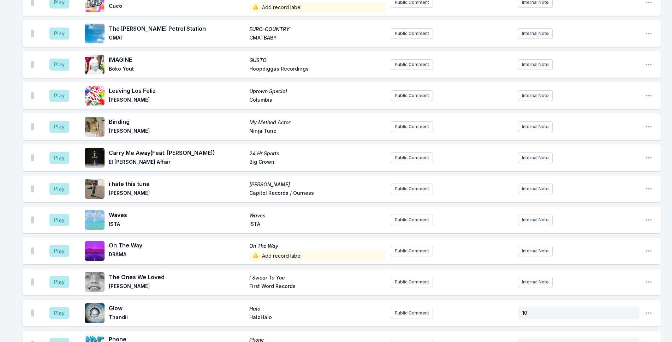
scroll to position [2226, 0]
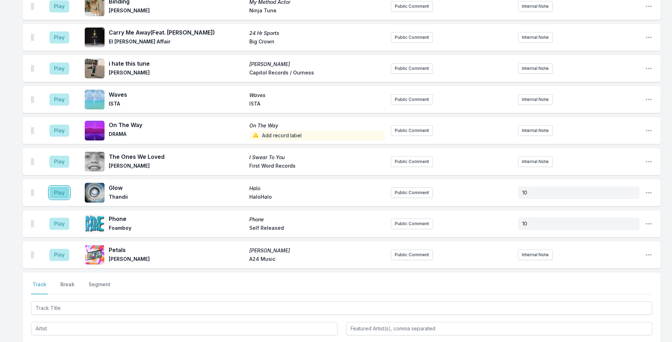
click at [58, 187] on button "Play" at bounding box center [59, 193] width 20 height 12
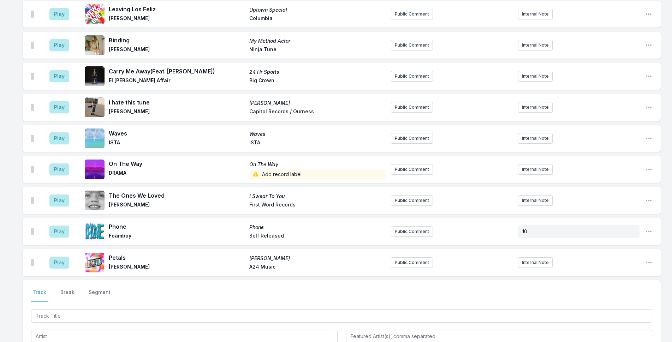
scroll to position [2313, 0]
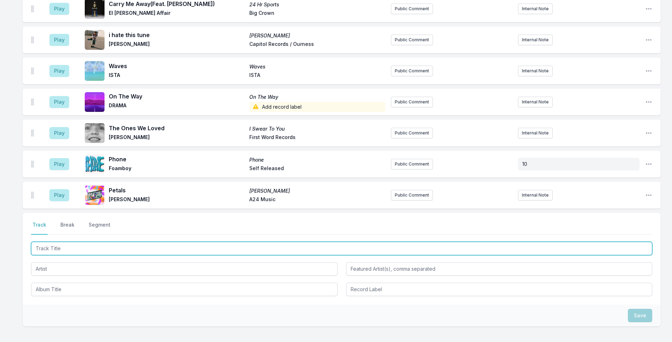
drag, startPoint x: 170, startPoint y: 193, endPoint x: 175, endPoint y: 194, distance: 5.0
click at [172, 242] on input "Track Title" at bounding box center [342, 248] width 622 height 13
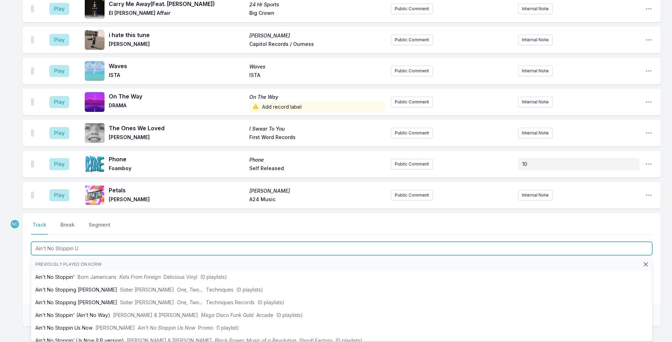
type input "Ain't No Stoppin Us"
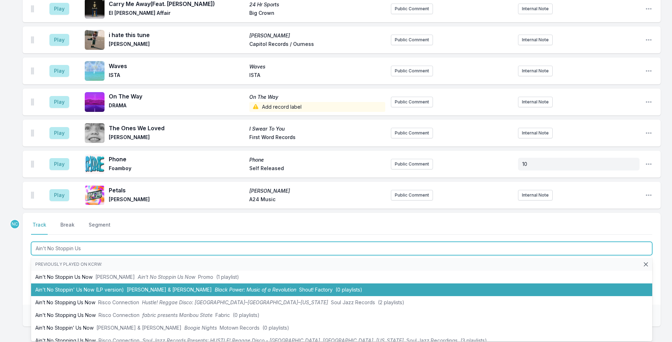
click at [235, 284] on li "Ain't No Stoppin' Us Now (LP version) [PERSON_NAME] & [PERSON_NAME] Black Power…" at bounding box center [342, 290] width 622 height 13
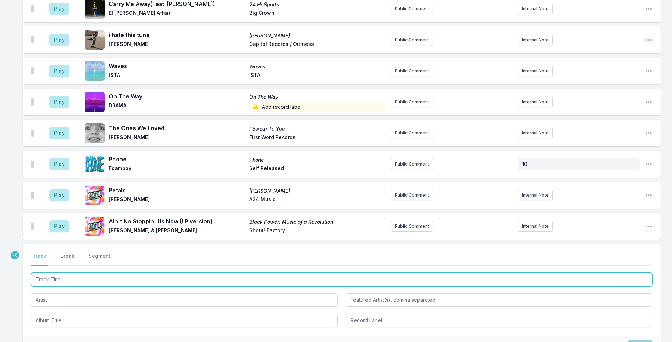
scroll to position [2344, 0]
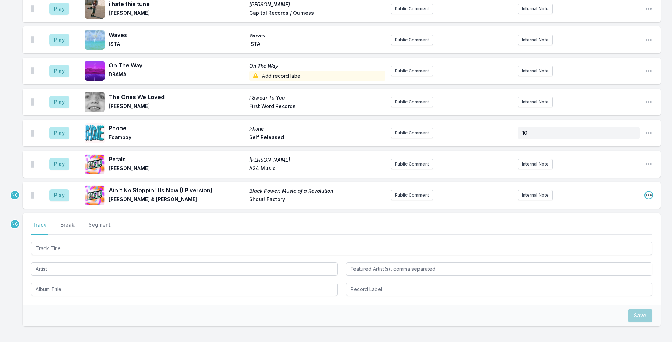
click at [649, 192] on icon "Open playlist item options" at bounding box center [649, 195] width 7 height 7
click at [637, 216] on button "Edit Track Details" at bounding box center [612, 222] width 79 height 13
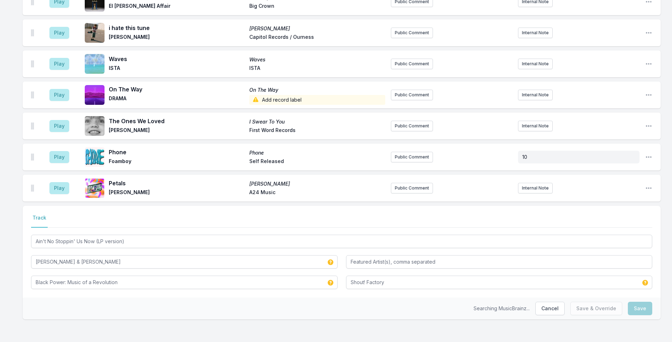
scroll to position [2267, 0]
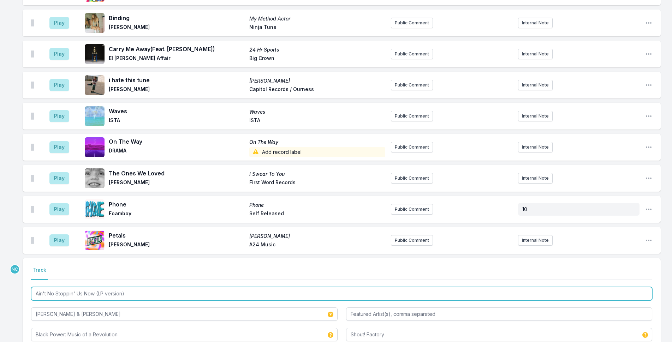
drag, startPoint x: 140, startPoint y: 243, endPoint x: 96, endPoint y: 242, distance: 43.8
click at [96, 287] on input "Ain't No Stoppin' Us Now (LP version)" at bounding box center [342, 293] width 622 height 13
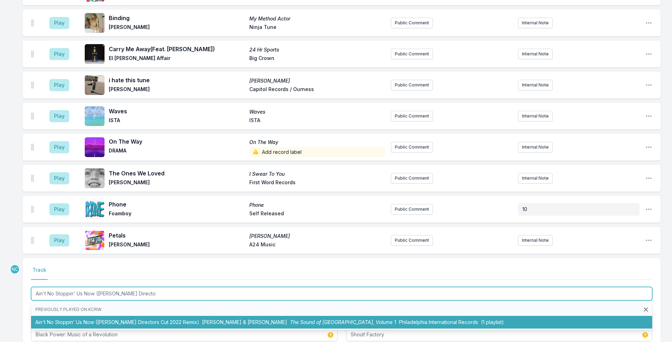
click at [117, 316] on li "Ain't No Stoppin’ Us Now ([PERSON_NAME] Directors Cut 2022 Remix) [PERSON_NAME]…" at bounding box center [342, 322] width 622 height 13
type input "Ain't No Stoppin' Us Now (LP version)"
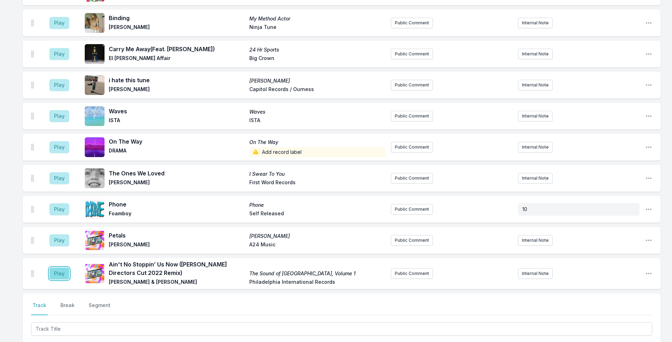
click at [65, 268] on button "Play" at bounding box center [59, 274] width 20 height 12
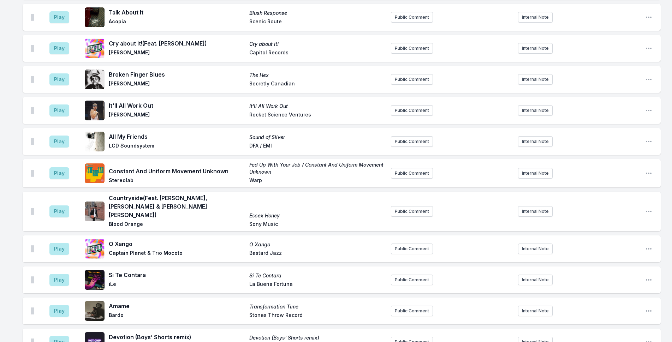
scroll to position [1737, 0]
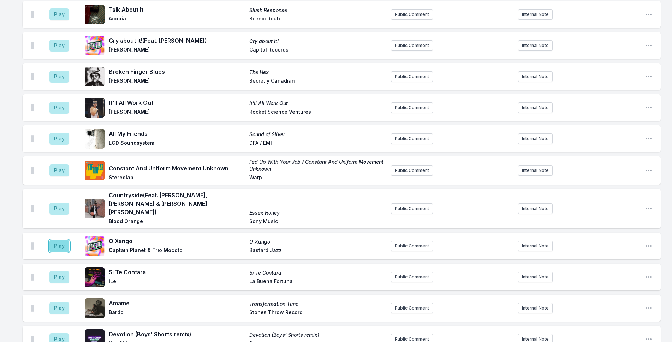
click at [60, 240] on button "Play" at bounding box center [59, 246] width 20 height 12
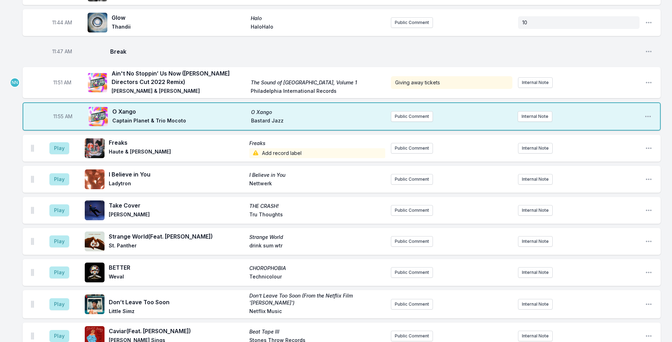
scroll to position [1419, 0]
